Goal: Transaction & Acquisition: Purchase product/service

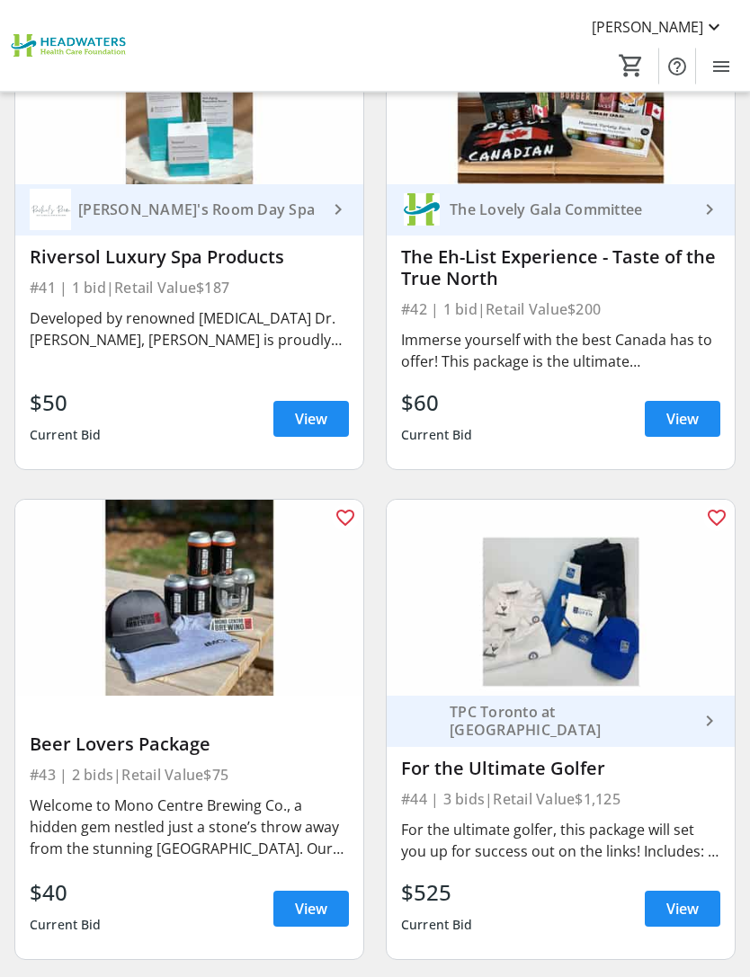
scroll to position [10358, 0]
click at [609, 577] on img at bounding box center [561, 598] width 348 height 196
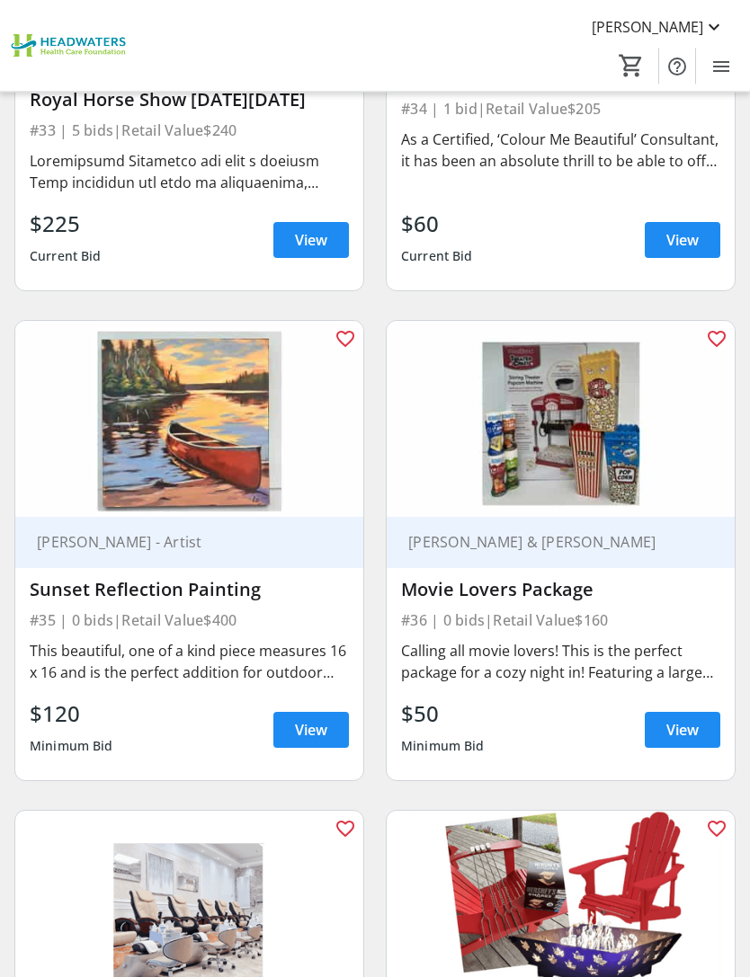
scroll to position [8534, 0]
click at [315, 719] on span "View" at bounding box center [311, 730] width 32 height 22
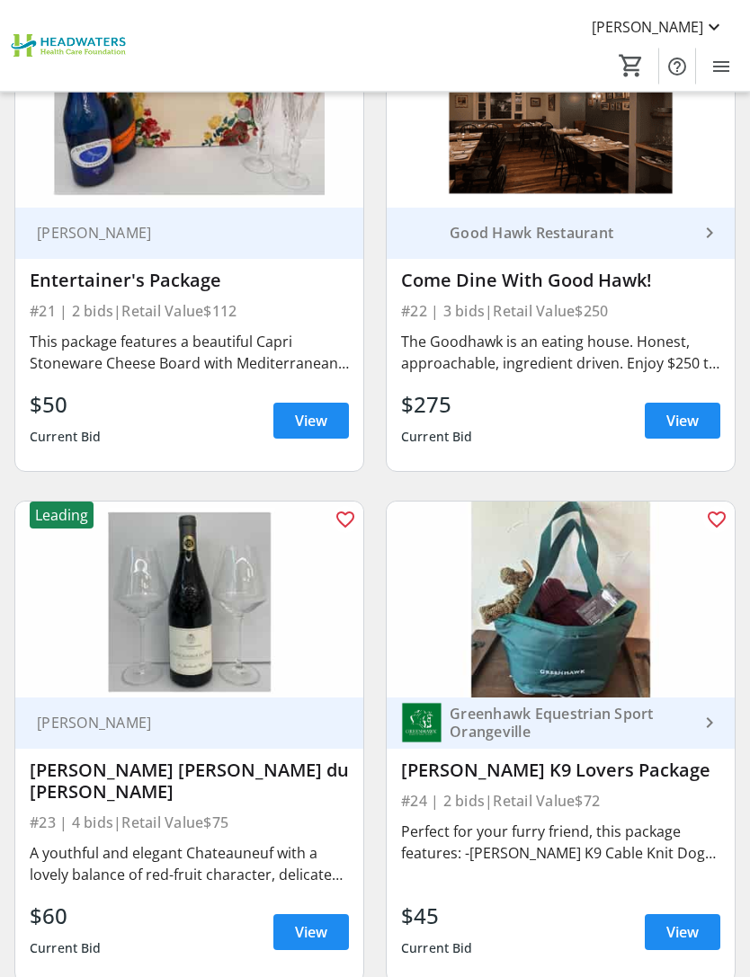
scroll to position [5351, 0]
click at [309, 928] on span "View" at bounding box center [311, 933] width 32 height 22
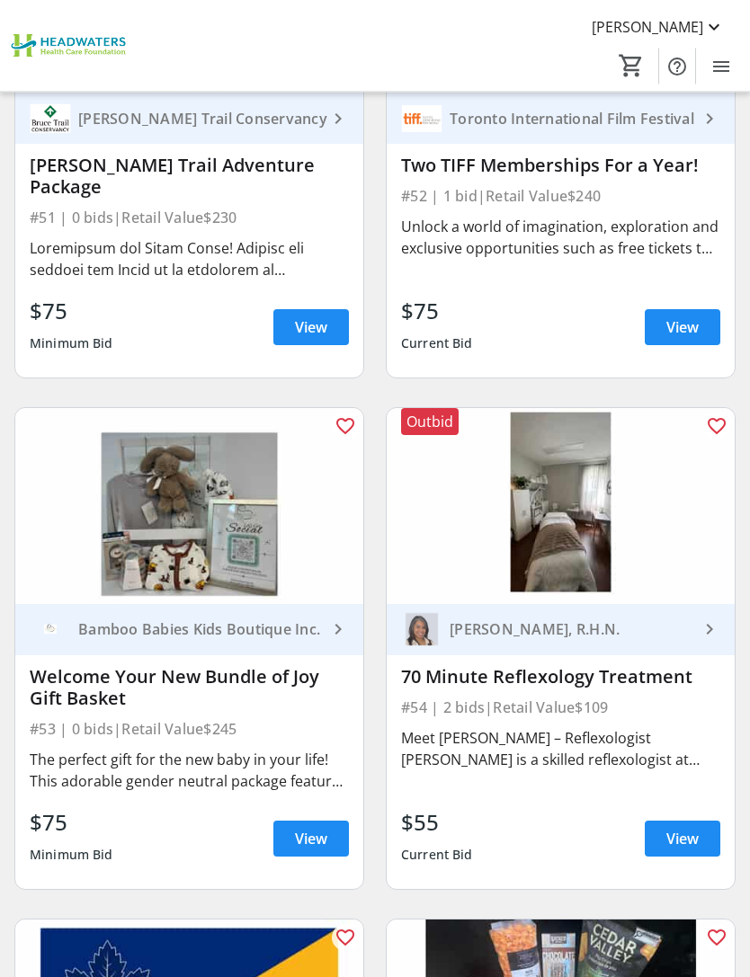
scroll to position [12984, 0]
click at [679, 828] on span "View" at bounding box center [682, 839] width 32 height 22
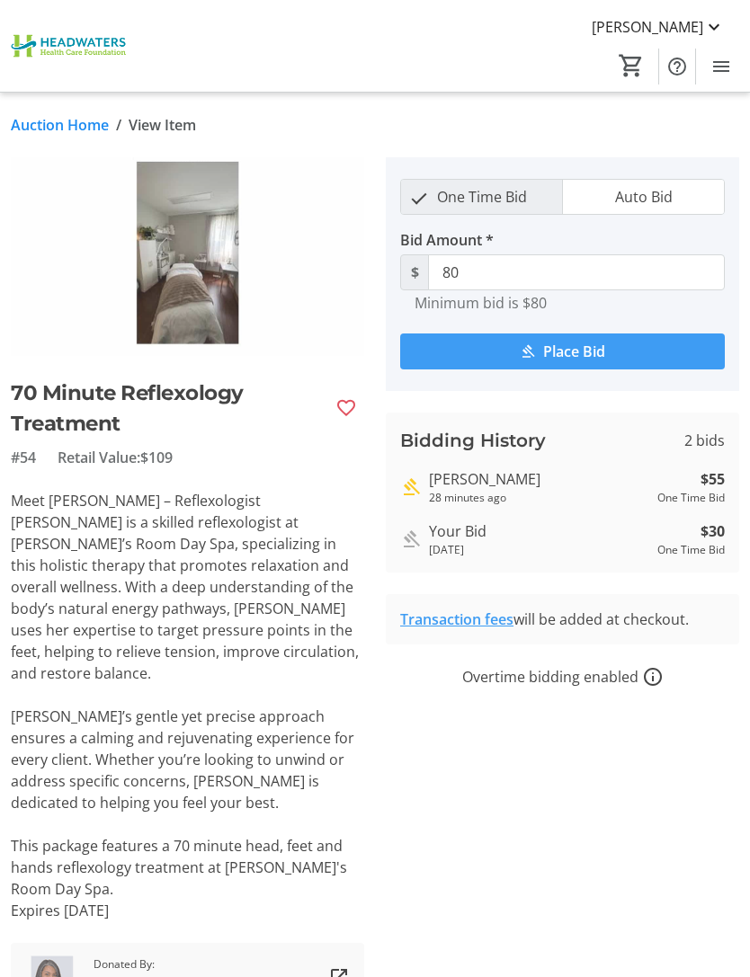
click at [580, 352] on span "Place Bid" at bounding box center [574, 352] width 62 height 22
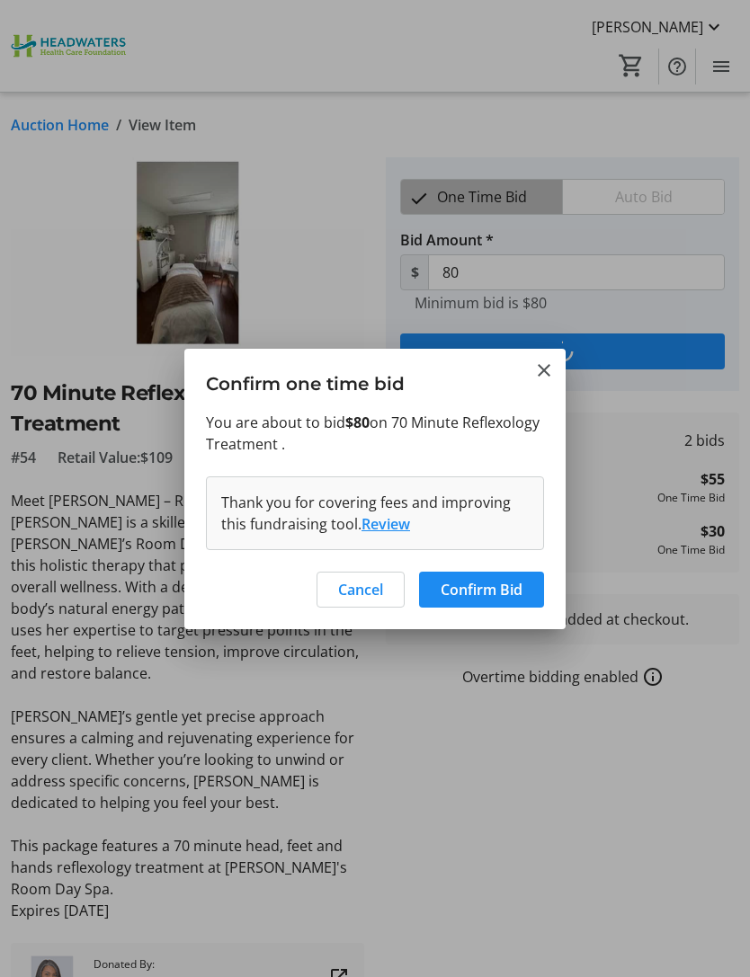
click at [485, 593] on span "Confirm Bid" at bounding box center [482, 590] width 82 height 22
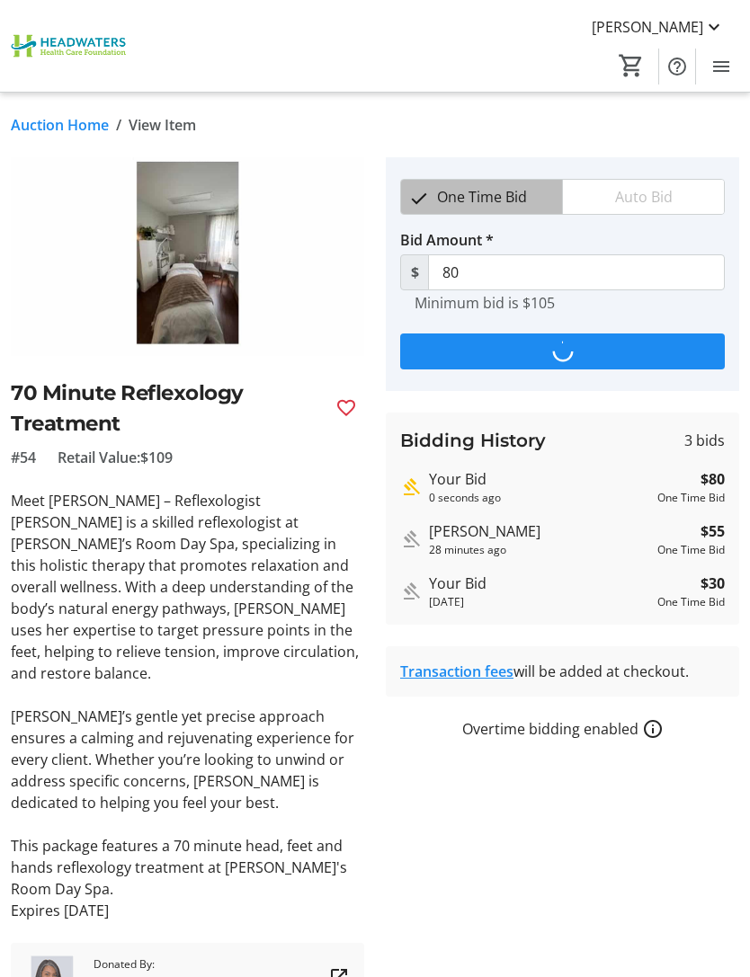
type input "105"
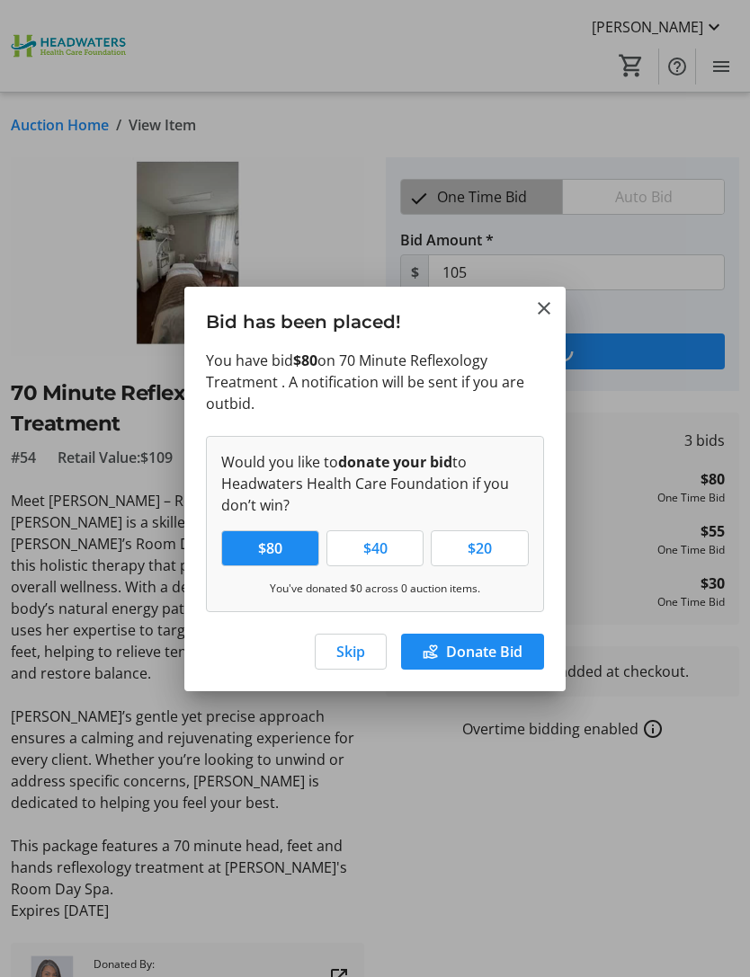
click at [358, 650] on span "Skip" at bounding box center [350, 652] width 29 height 22
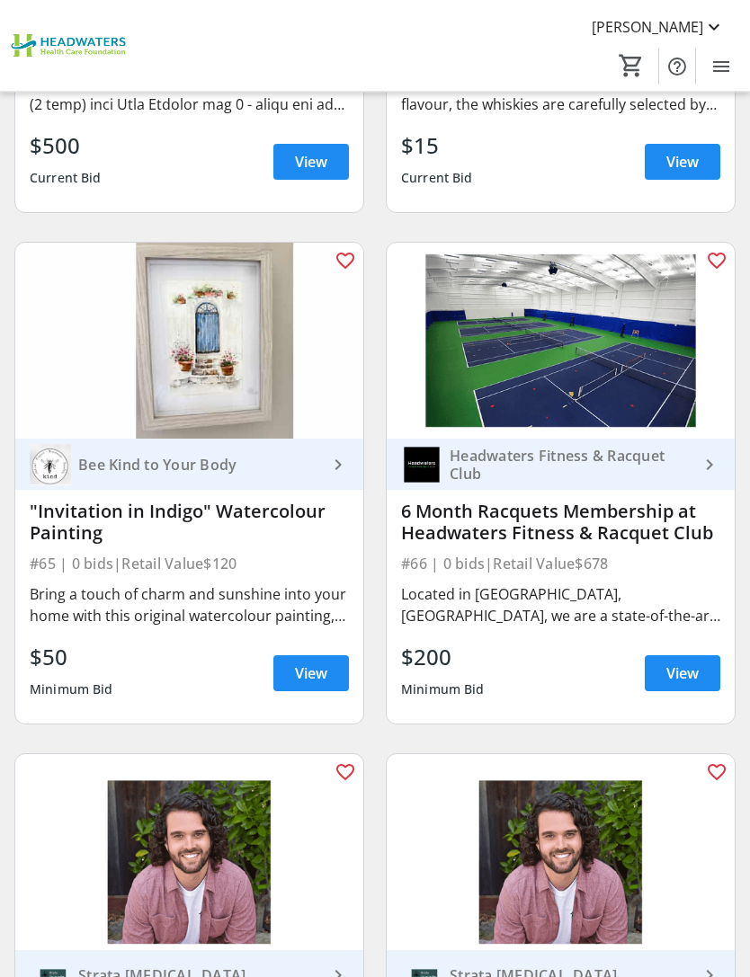
scroll to position [16217, 0]
click at [299, 663] on span "View" at bounding box center [311, 674] width 32 height 22
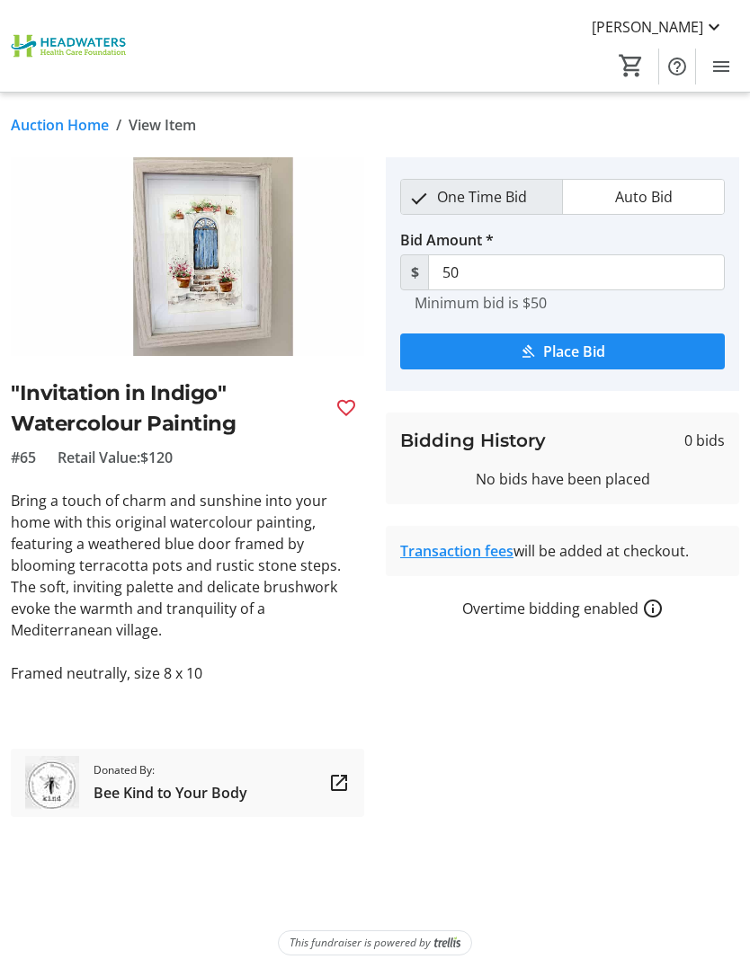
click at [584, 355] on span "Place Bid" at bounding box center [574, 352] width 62 height 22
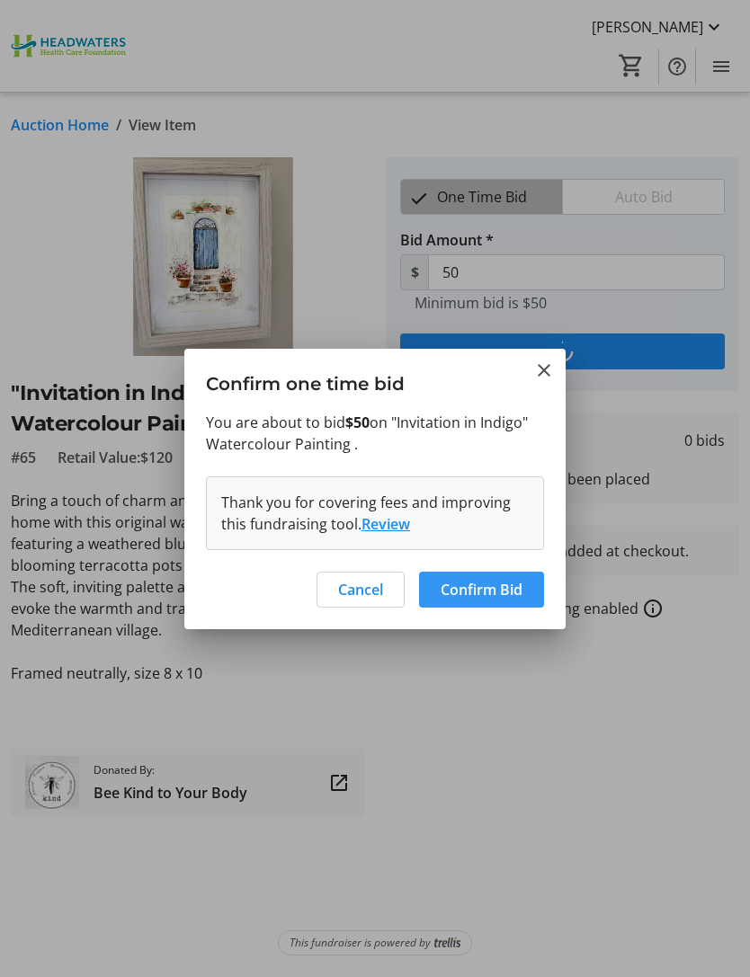
click at [488, 597] on span "Confirm Bid" at bounding box center [482, 590] width 82 height 22
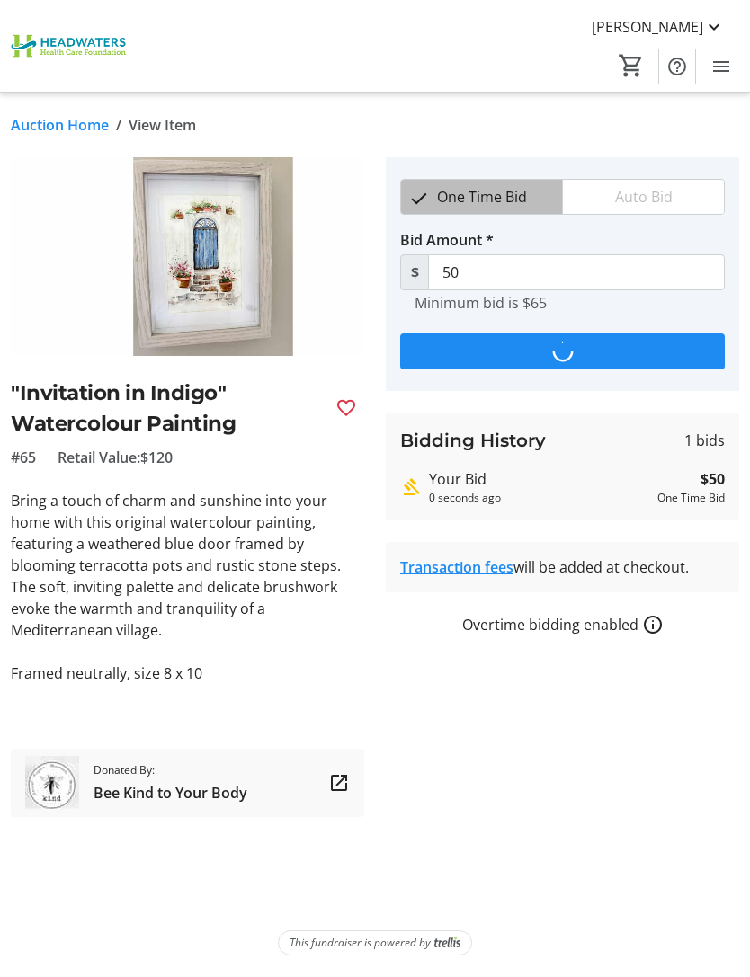
type input "65"
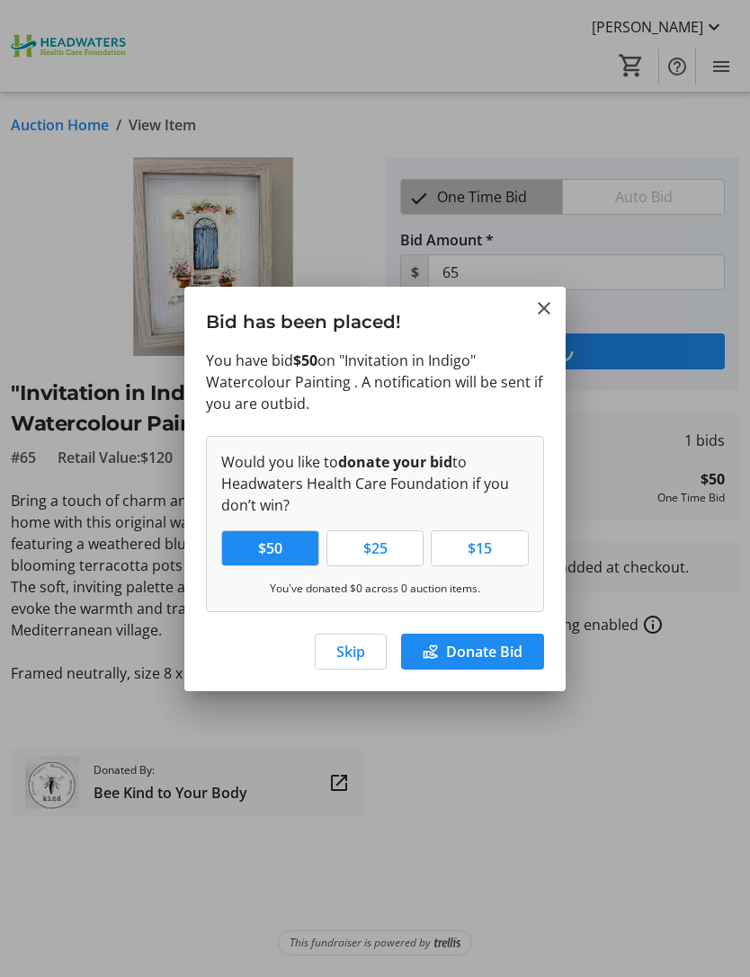
click at [351, 657] on span "Skip" at bounding box center [350, 652] width 29 height 22
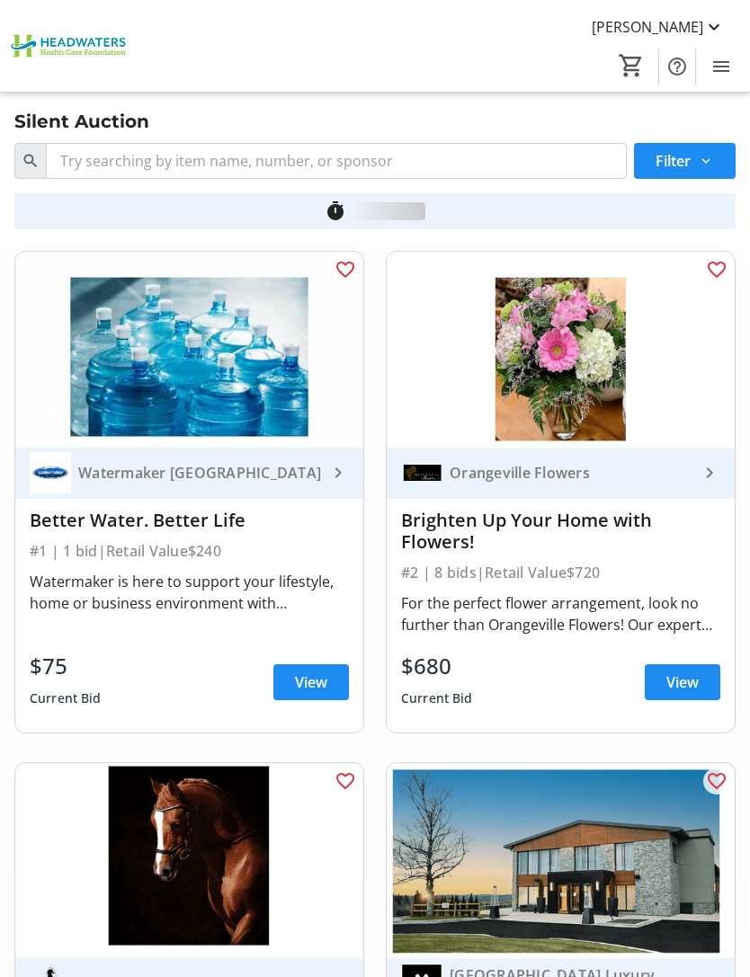
scroll to position [16217, 0]
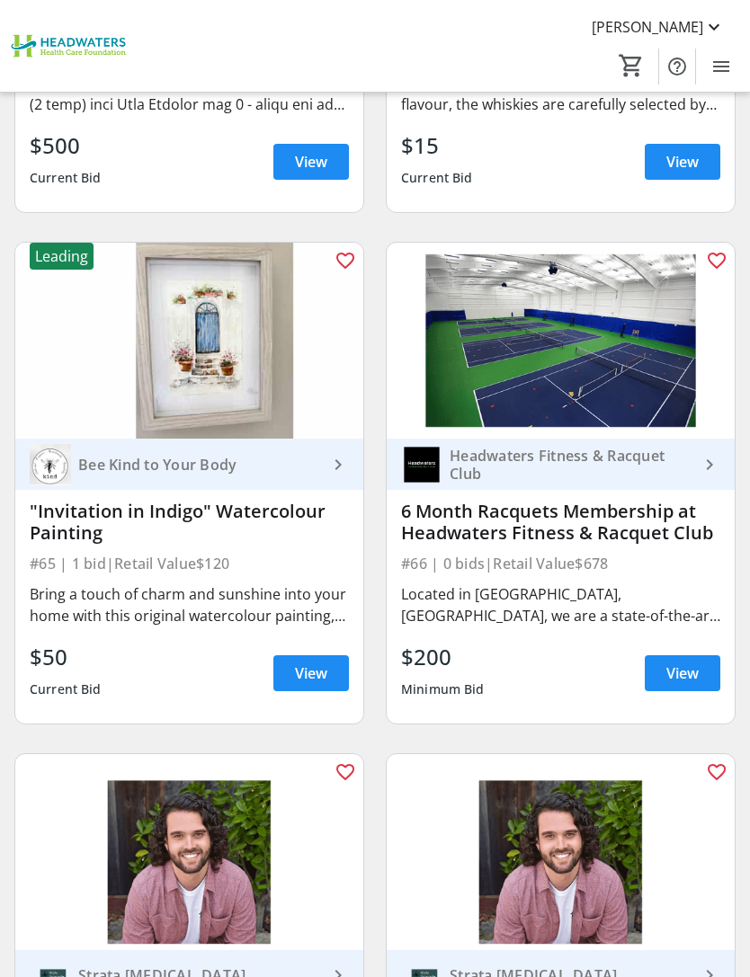
click at [672, 754] on img at bounding box center [561, 852] width 348 height 196
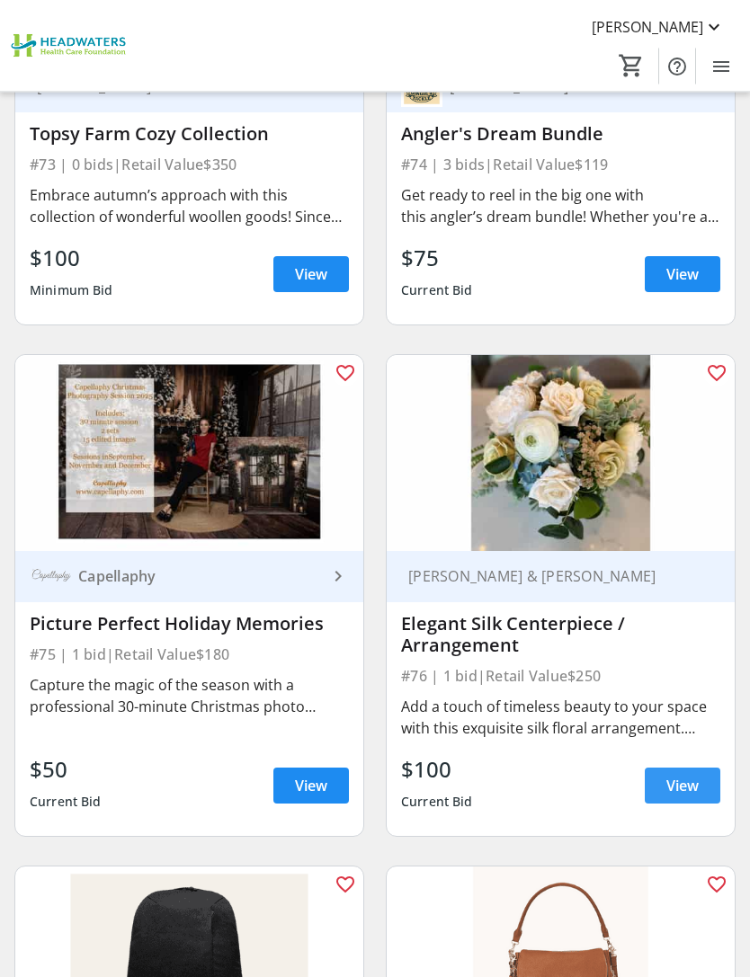
scroll to position [18597, 0]
click at [679, 775] on span "View" at bounding box center [682, 786] width 32 height 22
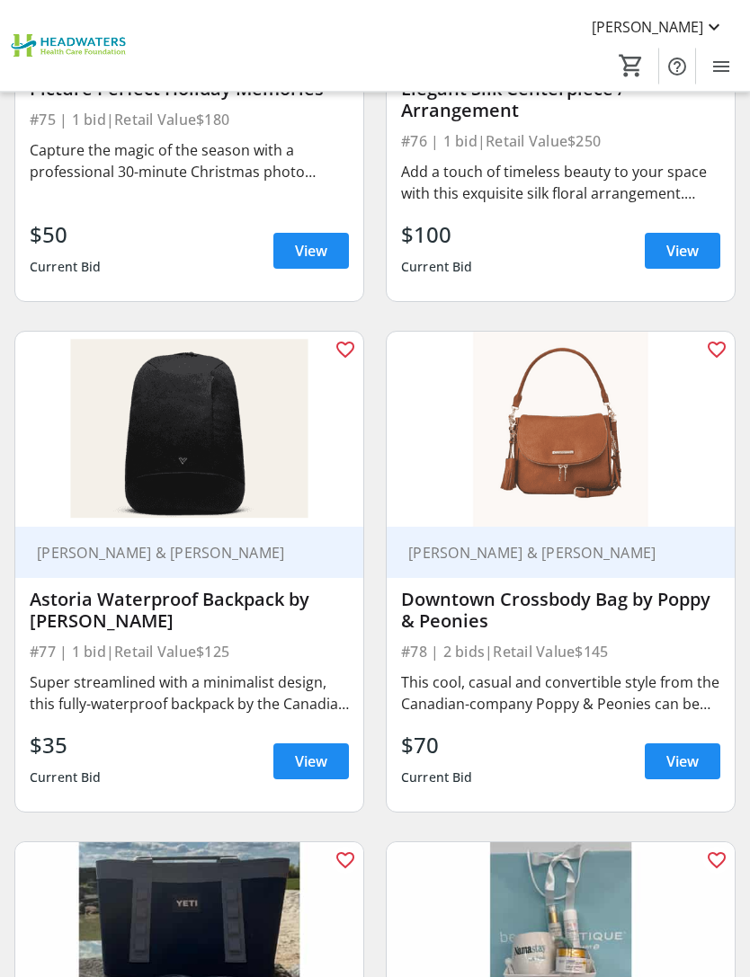
scroll to position [19132, 0]
click at [646, 409] on img at bounding box center [561, 430] width 348 height 196
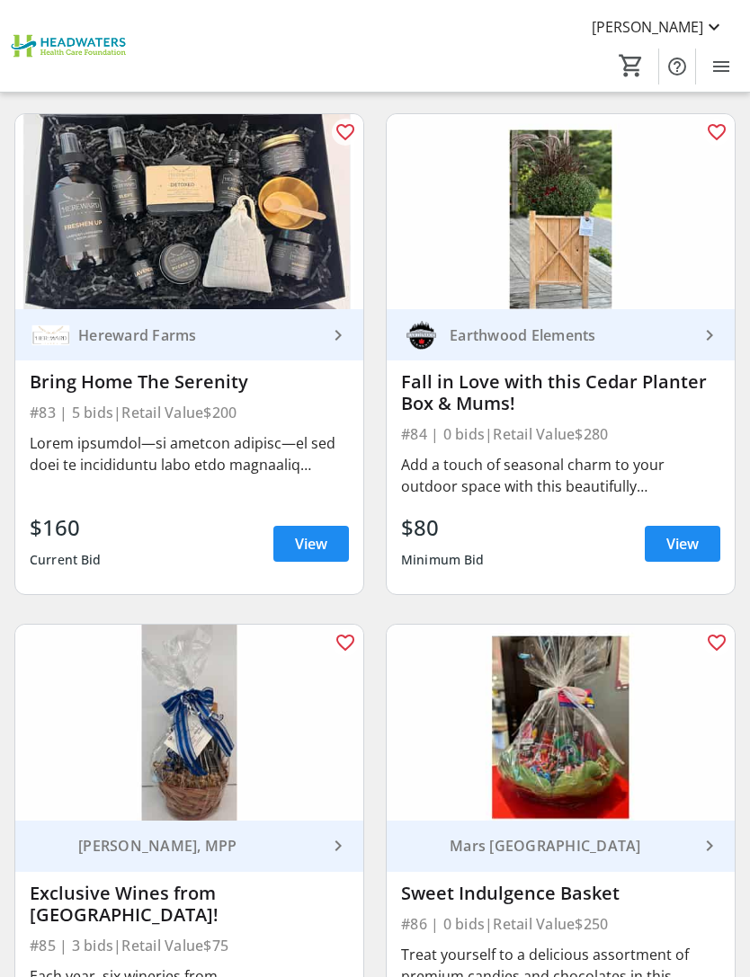
scroll to position [20945, 0]
